Goal: Information Seeking & Learning: Learn about a topic

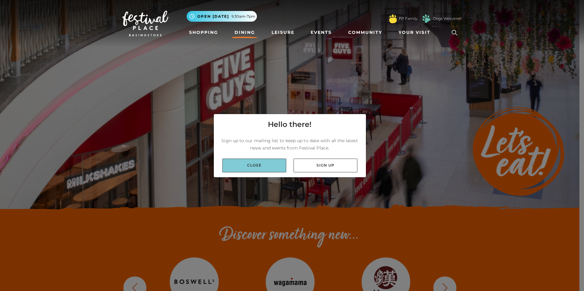
click at [263, 165] on link "Close" at bounding box center [254, 166] width 64 height 14
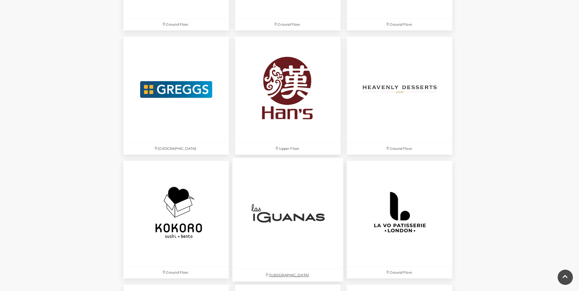
scroll to position [1225, 0]
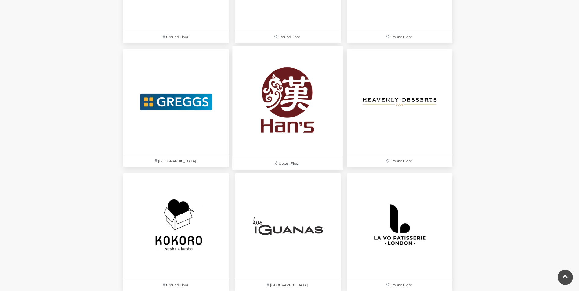
click at [290, 124] on img at bounding box center [287, 101] width 111 height 111
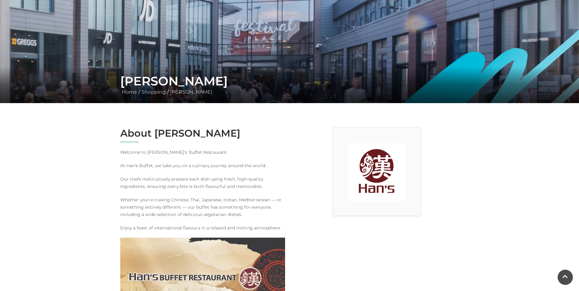
scroll to position [61, 0]
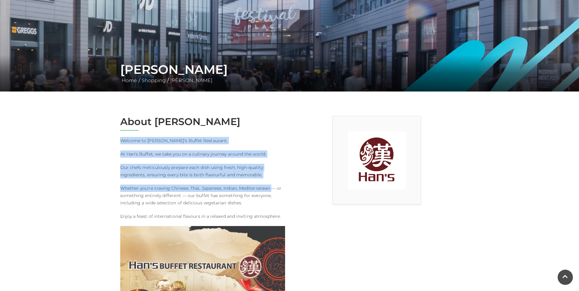
drag, startPoint x: 121, startPoint y: 140, endPoint x: 272, endPoint y: 183, distance: 157.5
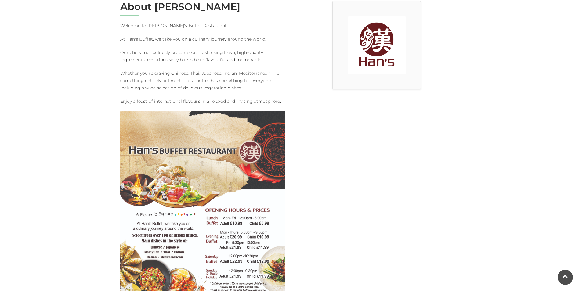
scroll to position [183, 0]
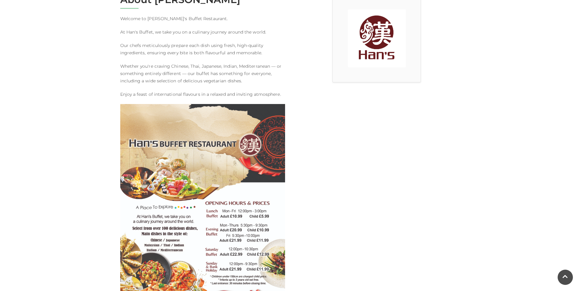
drag, startPoint x: 247, startPoint y: 142, endPoint x: 303, endPoint y: 143, distance: 56.5
click at [303, 143] on div "About [PERSON_NAME] Welcome to Han's Buffet Restaurant. At [GEOGRAPHIC_DATA], w…" at bounding box center [290, 182] width 348 height 377
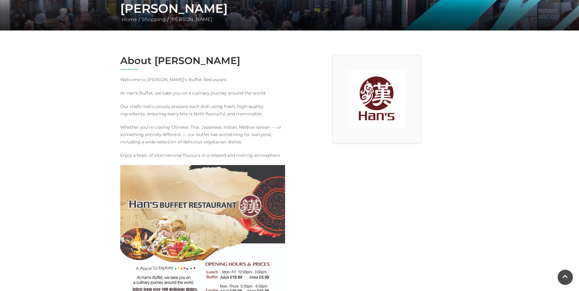
scroll to position [0, 0]
